Goal: Transaction & Acquisition: Book appointment/travel/reservation

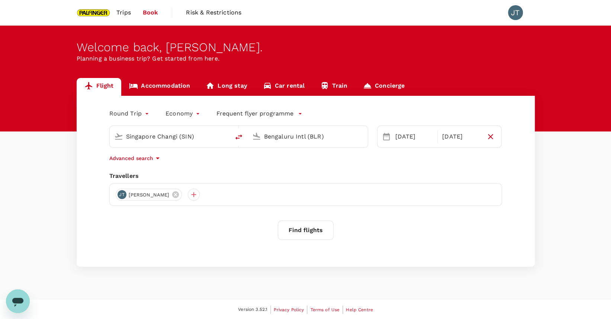
click at [316, 229] on button "Find flights" at bounding box center [306, 230] width 56 height 19
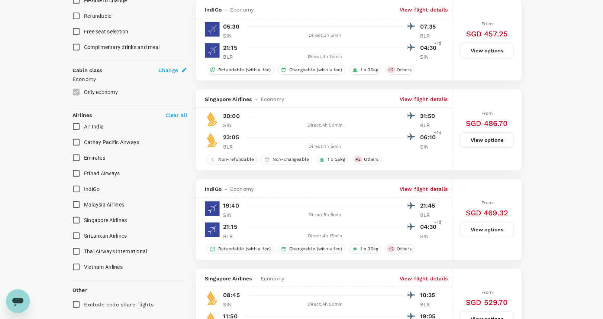
scroll to position [347, 0]
click at [75, 220] on input "Singapore Airlines" at bounding box center [76, 221] width 16 height 16
checkbox input "true"
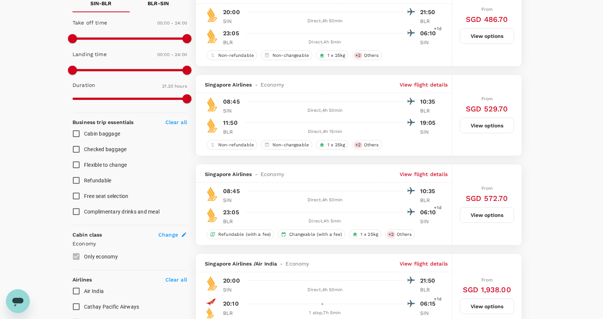
scroll to position [198, 0]
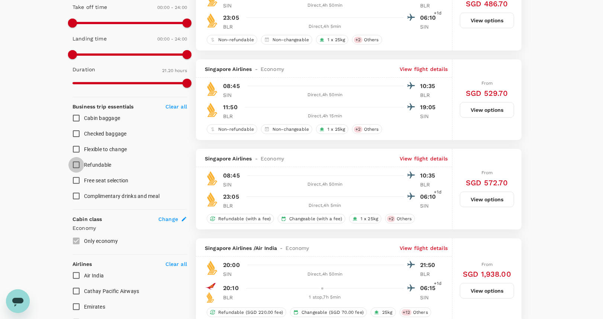
click at [78, 165] on input "Refundable" at bounding box center [76, 165] width 16 height 16
checkbox input "true"
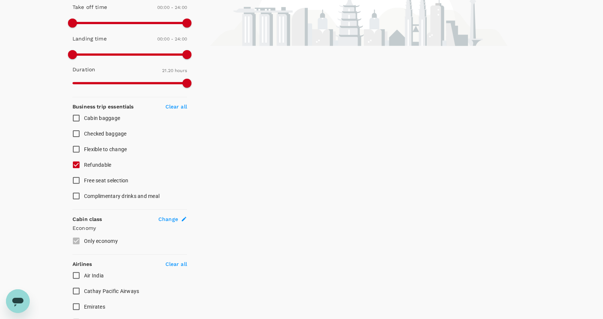
scroll to position [49, 0]
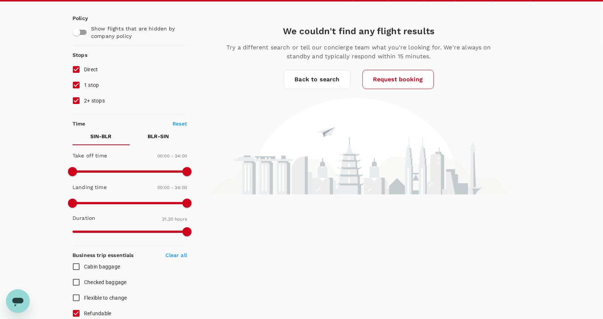
click at [315, 83] on link "Back to search" at bounding box center [317, 79] width 67 height 19
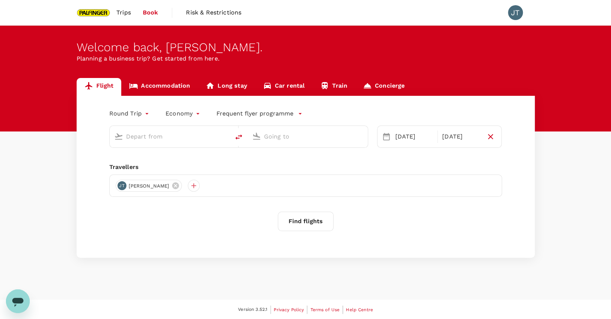
type input "Singapore Changi (SIN)"
type input "Bengaluru Intl (BLR)"
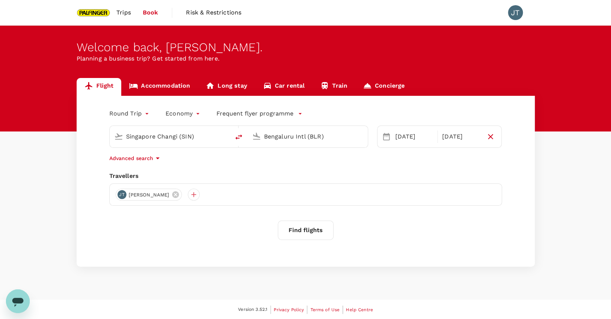
click at [304, 227] on button "Find flights" at bounding box center [306, 230] width 56 height 19
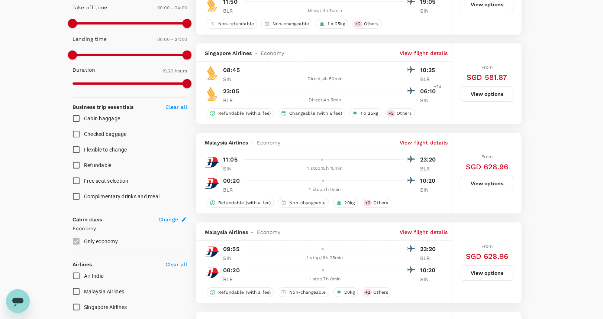
scroll to position [149, 0]
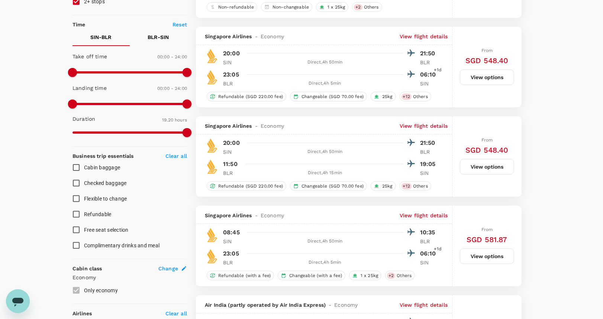
click at [140, 72] on span at bounding box center [129, 72] width 115 height 2
type input "1440"
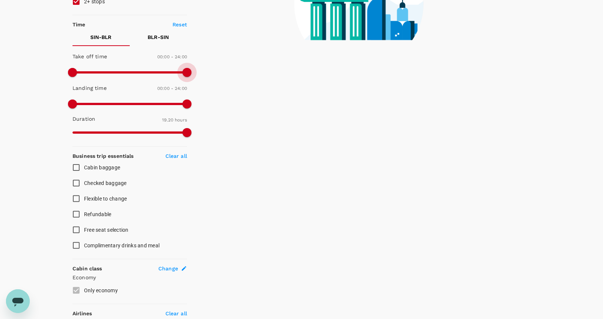
drag, startPoint x: 143, startPoint y: 72, endPoint x: 212, endPoint y: 71, distance: 68.4
click at [211, 71] on div "Policy Show flights that are hidden by company policy Stops Direct 1 stop 2+ st…" at bounding box center [301, 191] width 458 height 578
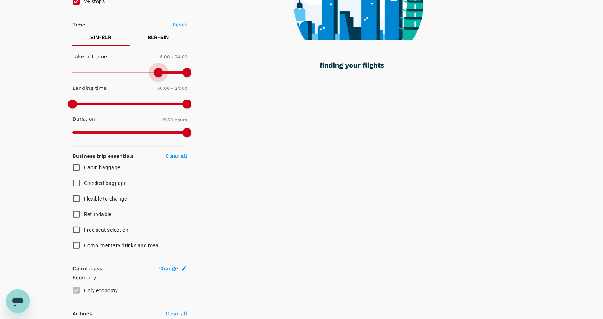
type input "1050"
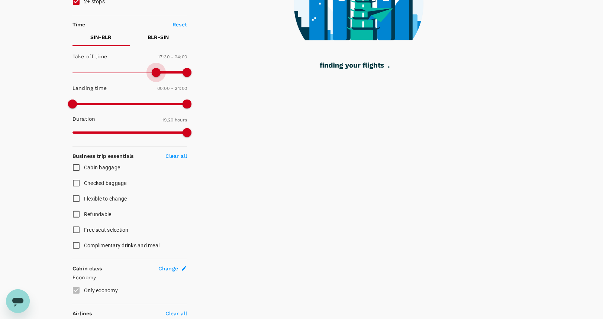
drag, startPoint x: 74, startPoint y: 70, endPoint x: 155, endPoint y: 70, distance: 81.4
click at [155, 70] on span at bounding box center [156, 72] width 9 height 9
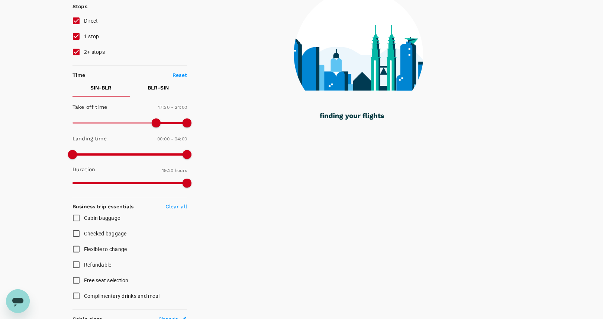
scroll to position [49, 0]
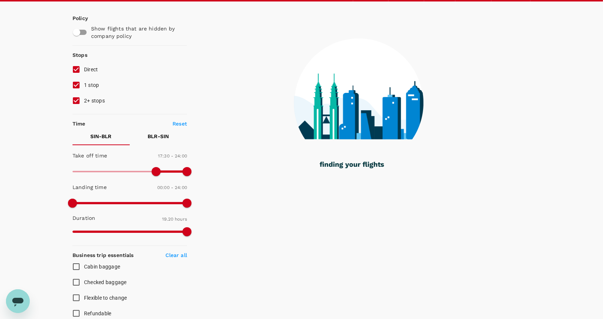
drag, startPoint x: 76, startPoint y: 84, endPoint x: 77, endPoint y: 89, distance: 5.6
click at [77, 85] on input "1 stop" at bounding box center [76, 85] width 16 height 16
checkbox input "false"
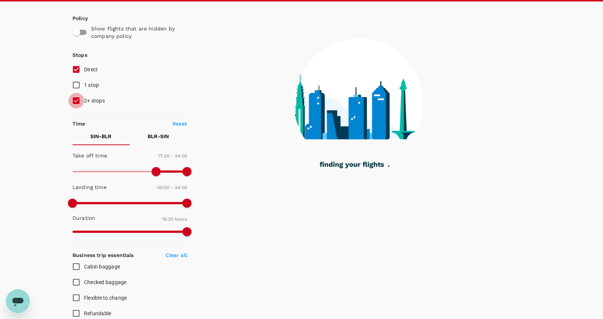
click at [77, 99] on input "2+ stops" at bounding box center [76, 101] width 16 height 16
checkbox input "false"
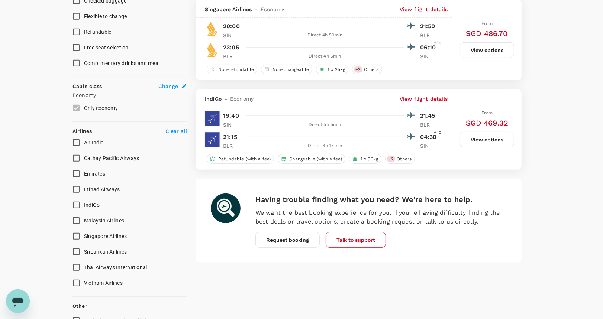
scroll to position [347, 0]
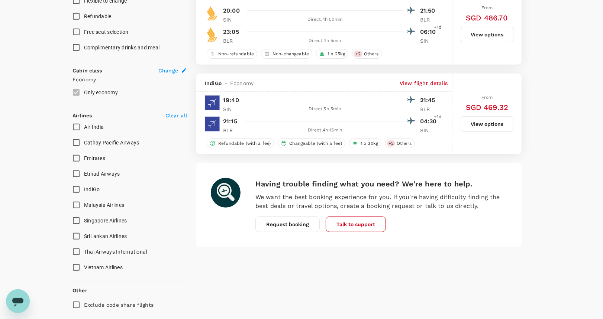
click at [76, 220] on input "Singapore Airlines" at bounding box center [76, 221] width 16 height 16
checkbox input "true"
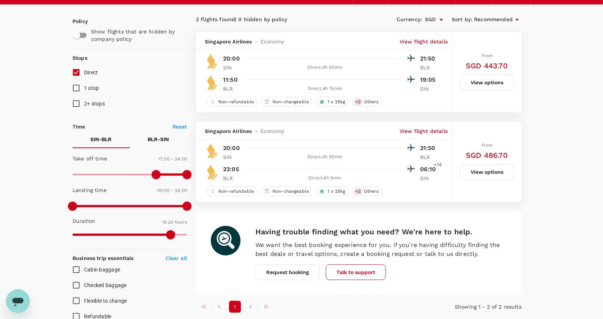
scroll to position [0, 0]
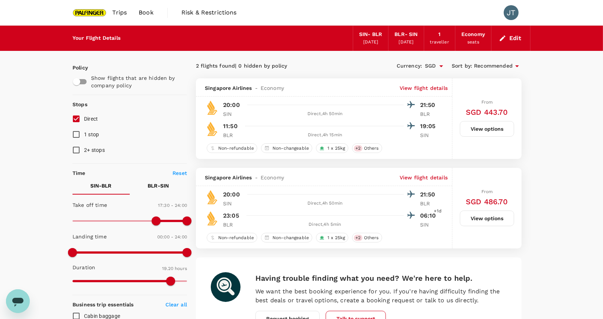
click at [479, 216] on button "View options" at bounding box center [487, 219] width 54 height 16
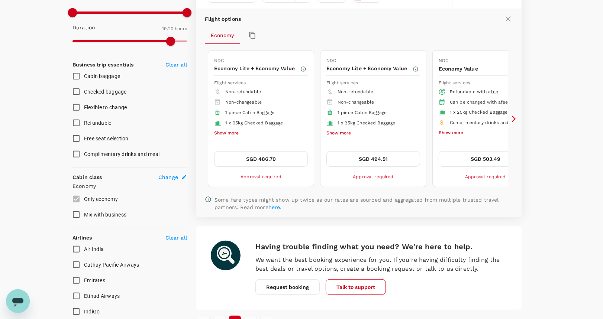
scroll to position [267, 0]
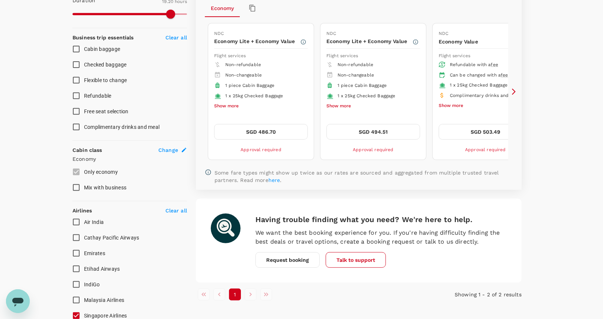
click at [514, 94] on icon at bounding box center [513, 91] width 7 height 7
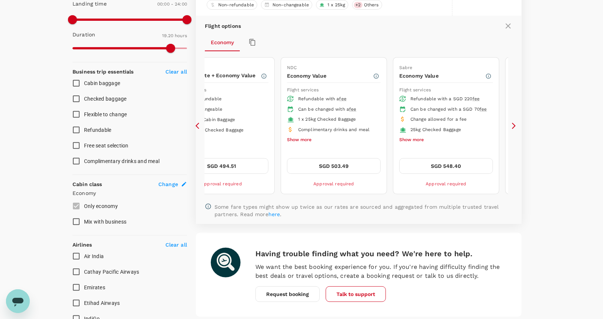
scroll to position [217, 0]
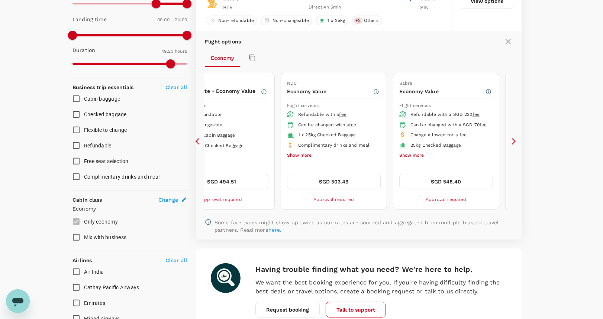
click at [514, 141] on icon at bounding box center [514, 141] width 4 height 6
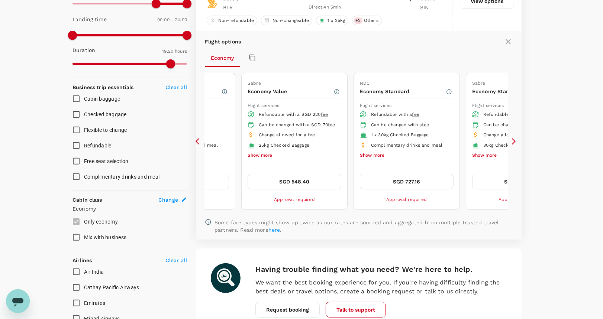
click at [196, 141] on icon at bounding box center [198, 141] width 4 height 6
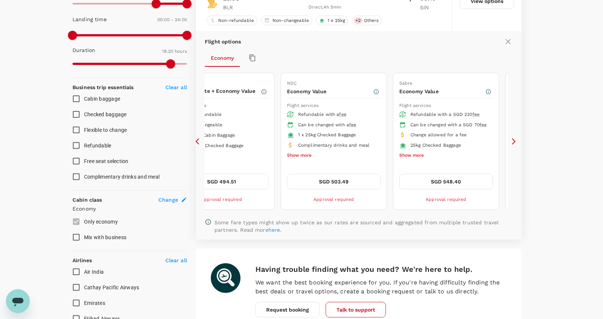
click at [514, 143] on icon at bounding box center [513, 141] width 7 height 7
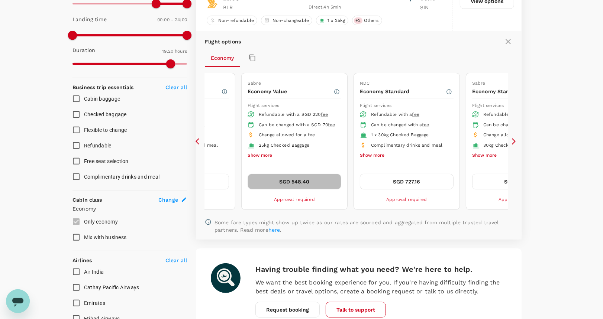
click at [296, 178] on button "SGD 548.40" at bounding box center [295, 182] width 94 height 16
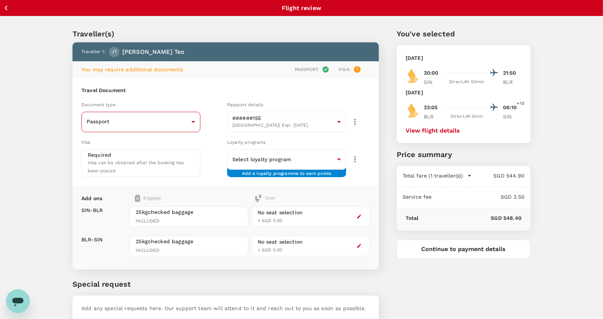
click at [190, 125] on body "Back to flight results Flight review Traveller(s) Traveller 1 : JT Jun Jie Teo …" at bounding box center [301, 182] width 603 height 365
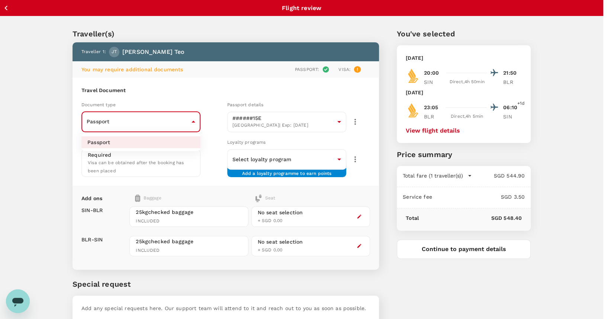
click at [190, 125] on div at bounding box center [305, 159] width 611 height 319
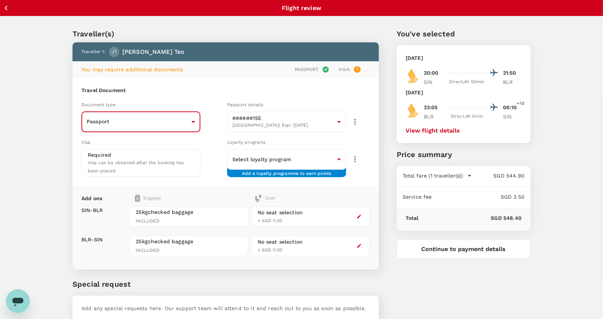
click at [45, 156] on div "Traveller(s) Traveller 1 : JT Jun Jie Teo You may require additional documents …" at bounding box center [301, 180] width 603 height 329
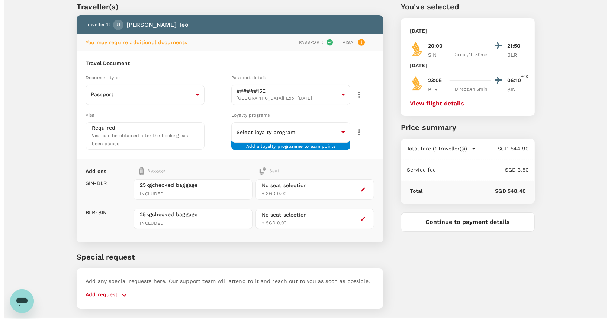
scroll to position [42, 0]
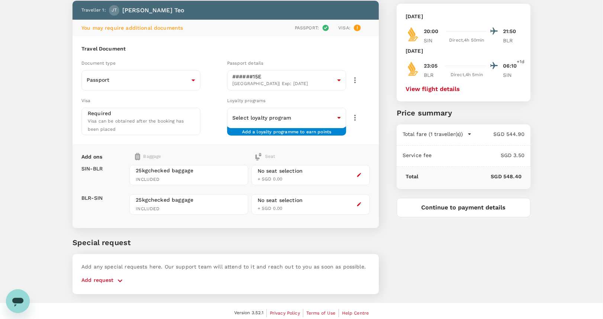
click at [447, 89] on button "View flight details" at bounding box center [433, 89] width 54 height 7
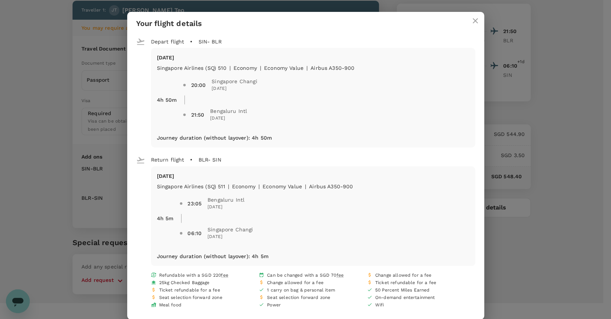
click at [471, 20] on icon "close" at bounding box center [475, 20] width 9 height 9
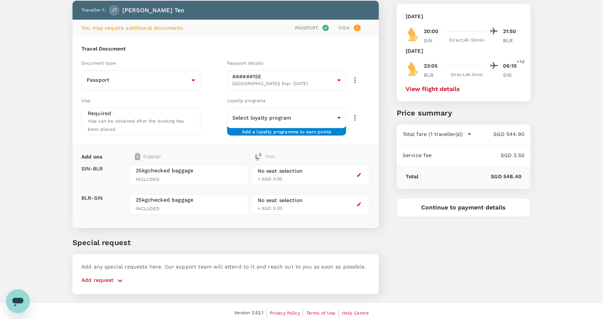
click at [470, 208] on button "Continue to payment details" at bounding box center [464, 207] width 134 height 19
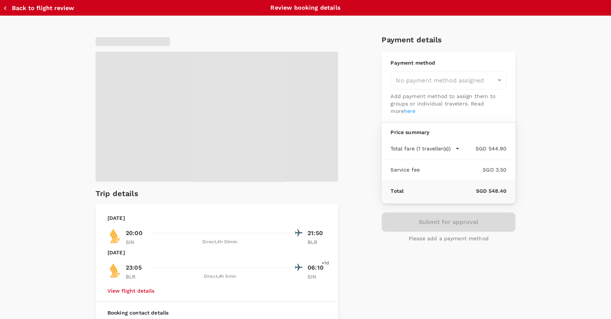
type input "9be03565-66ee-4886-9f8c-c8015ed65526"
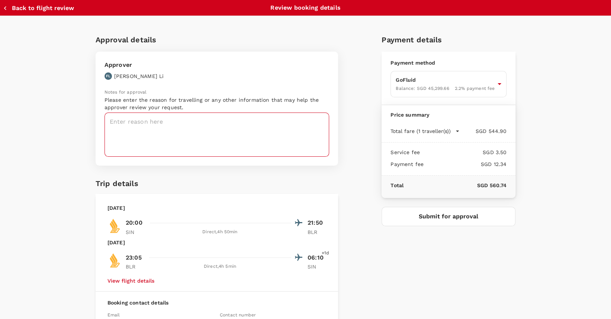
click at [177, 130] on textarea at bounding box center [216, 135] width 225 height 44
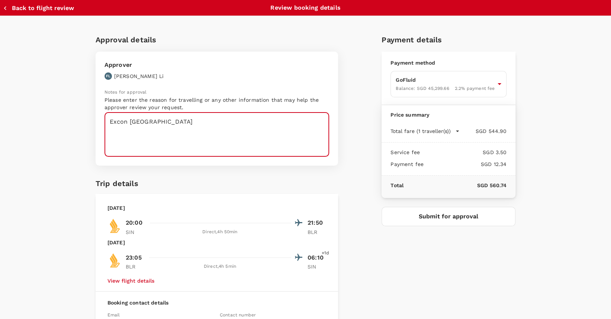
type textarea "Excon India"
click at [465, 211] on button "Submit for approval" at bounding box center [448, 216] width 134 height 19
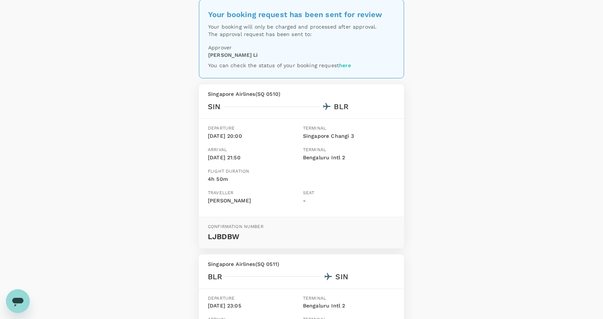
scroll to position [198, 0]
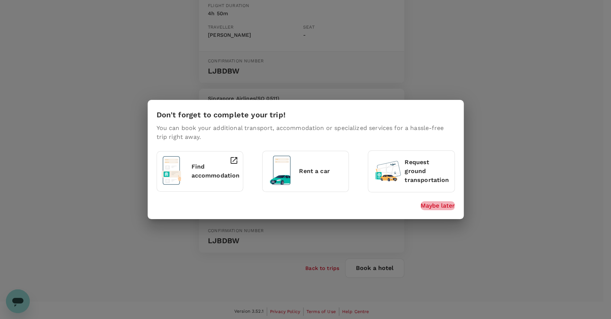
click at [438, 202] on p "Maybe later" at bounding box center [437, 205] width 34 height 9
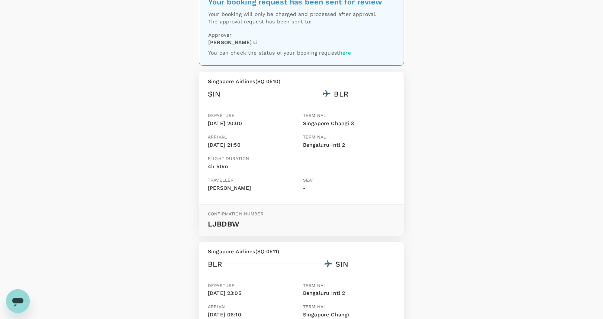
scroll to position [0, 0]
